Goal: Information Seeking & Learning: Learn about a topic

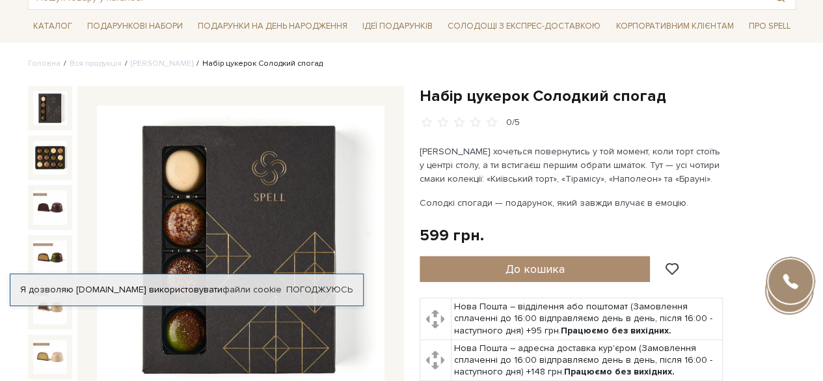
scroll to position [88, 0]
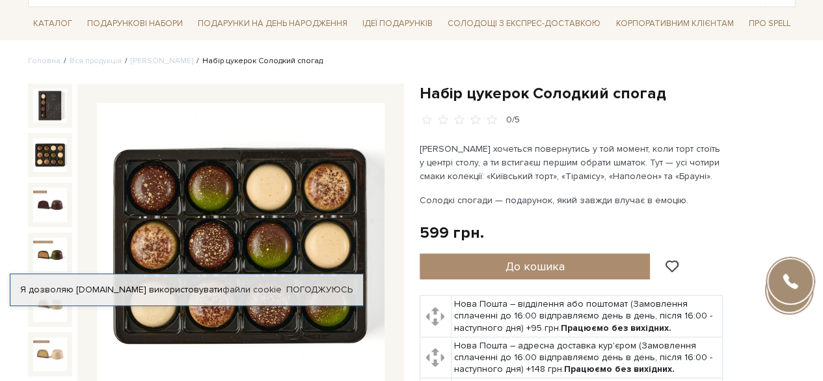
click at [57, 153] on img at bounding box center [50, 155] width 34 height 34
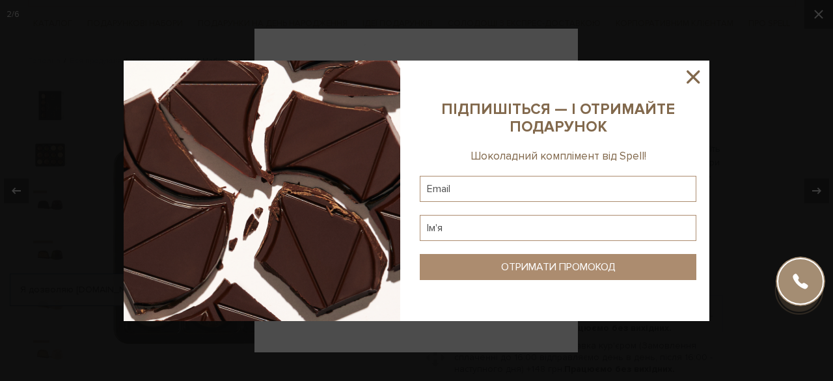
click at [691, 74] on icon at bounding box center [692, 76] width 13 height 13
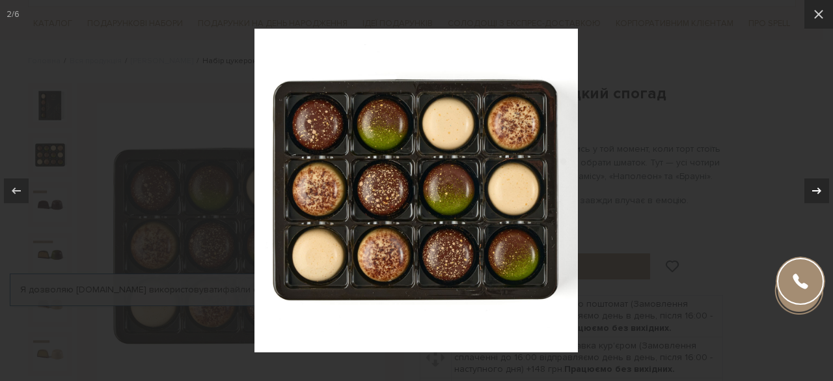
click at [822, 201] on div at bounding box center [816, 190] width 25 height 25
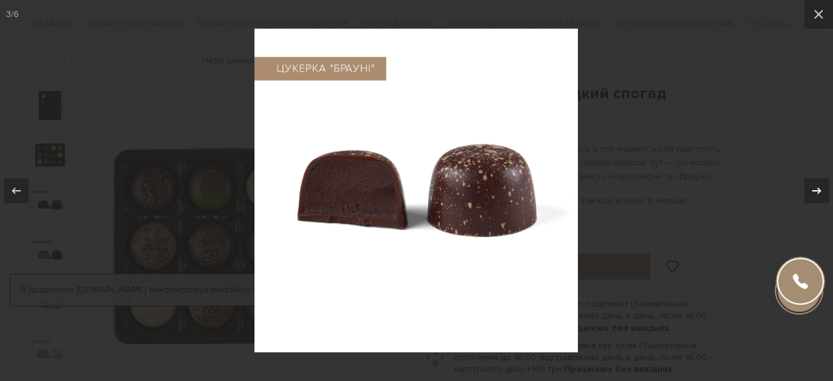
click at [822, 201] on div at bounding box center [816, 190] width 25 height 25
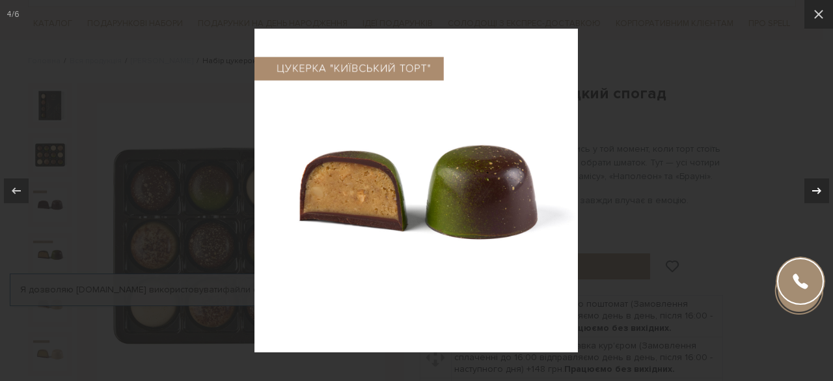
click at [822, 201] on div at bounding box center [816, 190] width 25 height 25
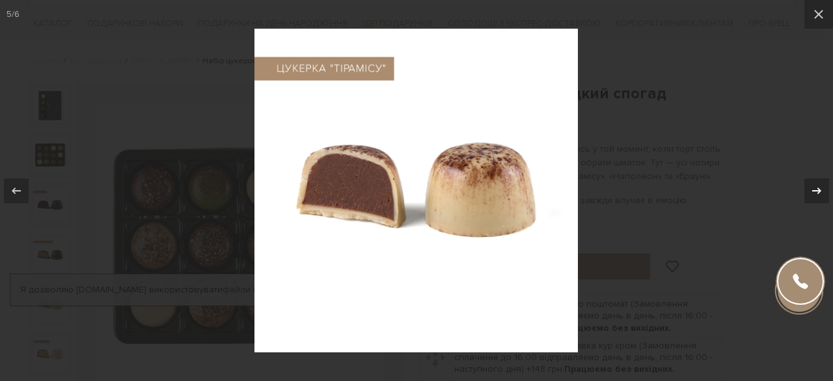
click at [822, 201] on div at bounding box center [816, 190] width 25 height 25
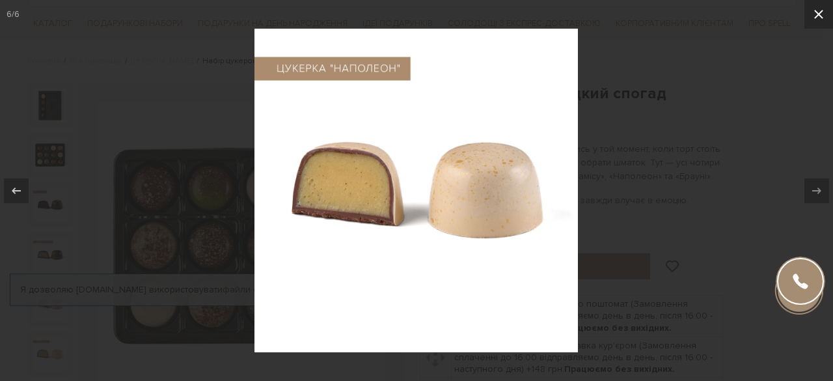
click at [817, 12] on icon at bounding box center [818, 14] width 9 height 9
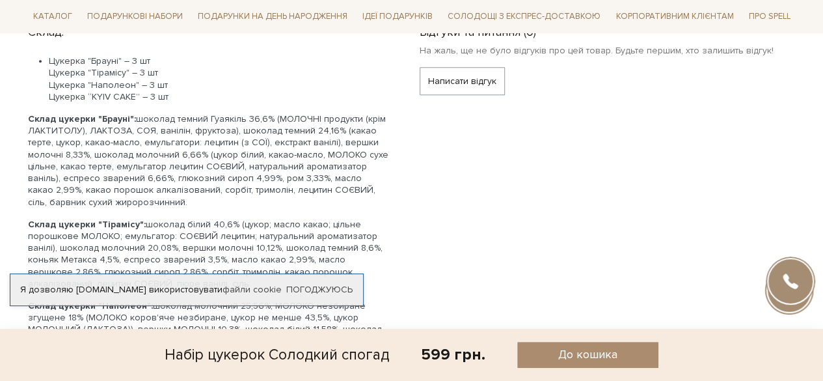
scroll to position [608, 0]
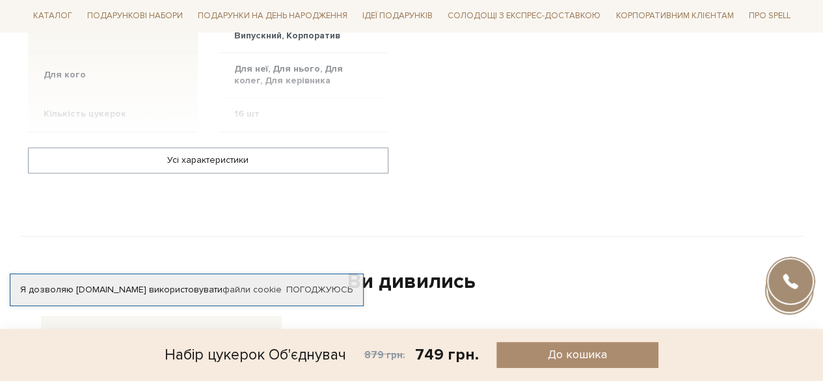
scroll to position [1027, 0]
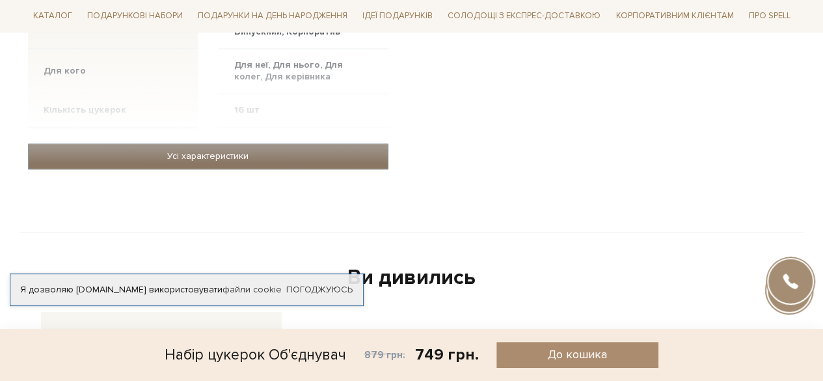
click at [299, 156] on link "Усі характеристики" at bounding box center [208, 156] width 359 height 25
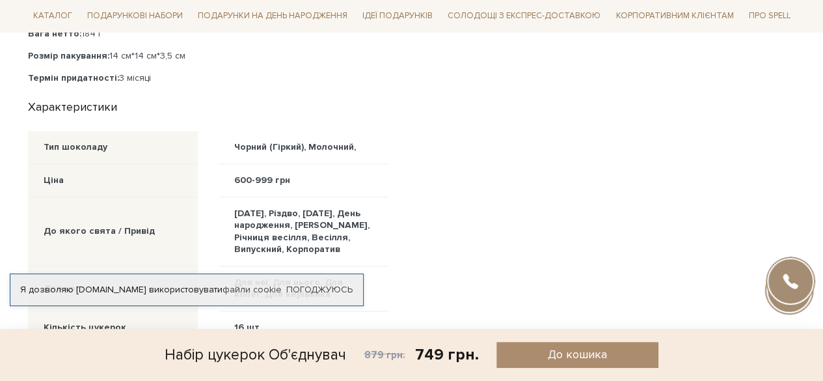
scroll to position [816, 0]
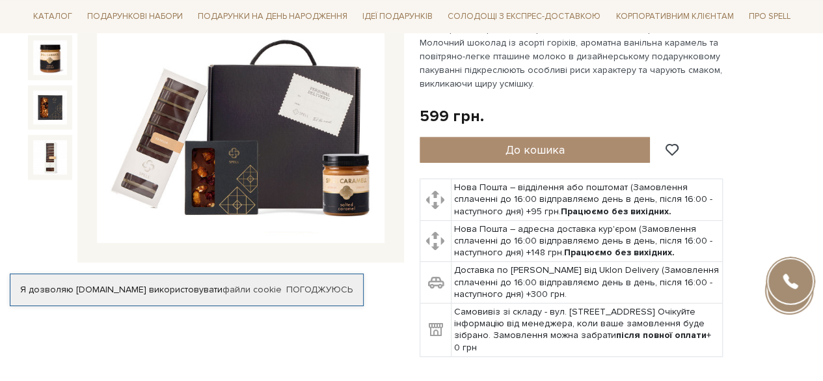
scroll to position [233, 0]
